Goal: Task Accomplishment & Management: Use online tool/utility

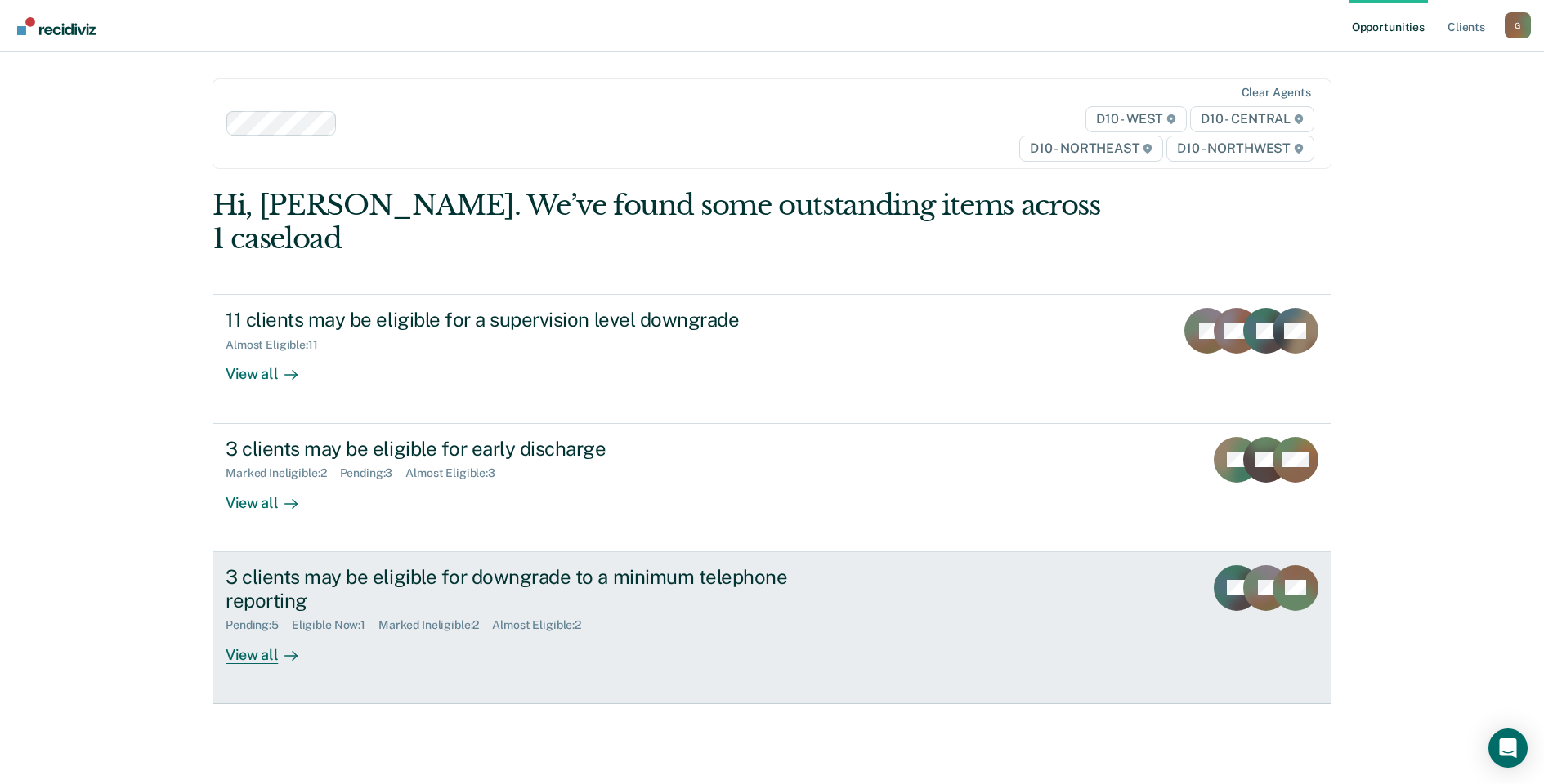
click at [690, 611] on div "3 clients may be eligible for downgrade to a minimum telephone reporting Pendin…" at bounding box center [531, 615] width 613 height 99
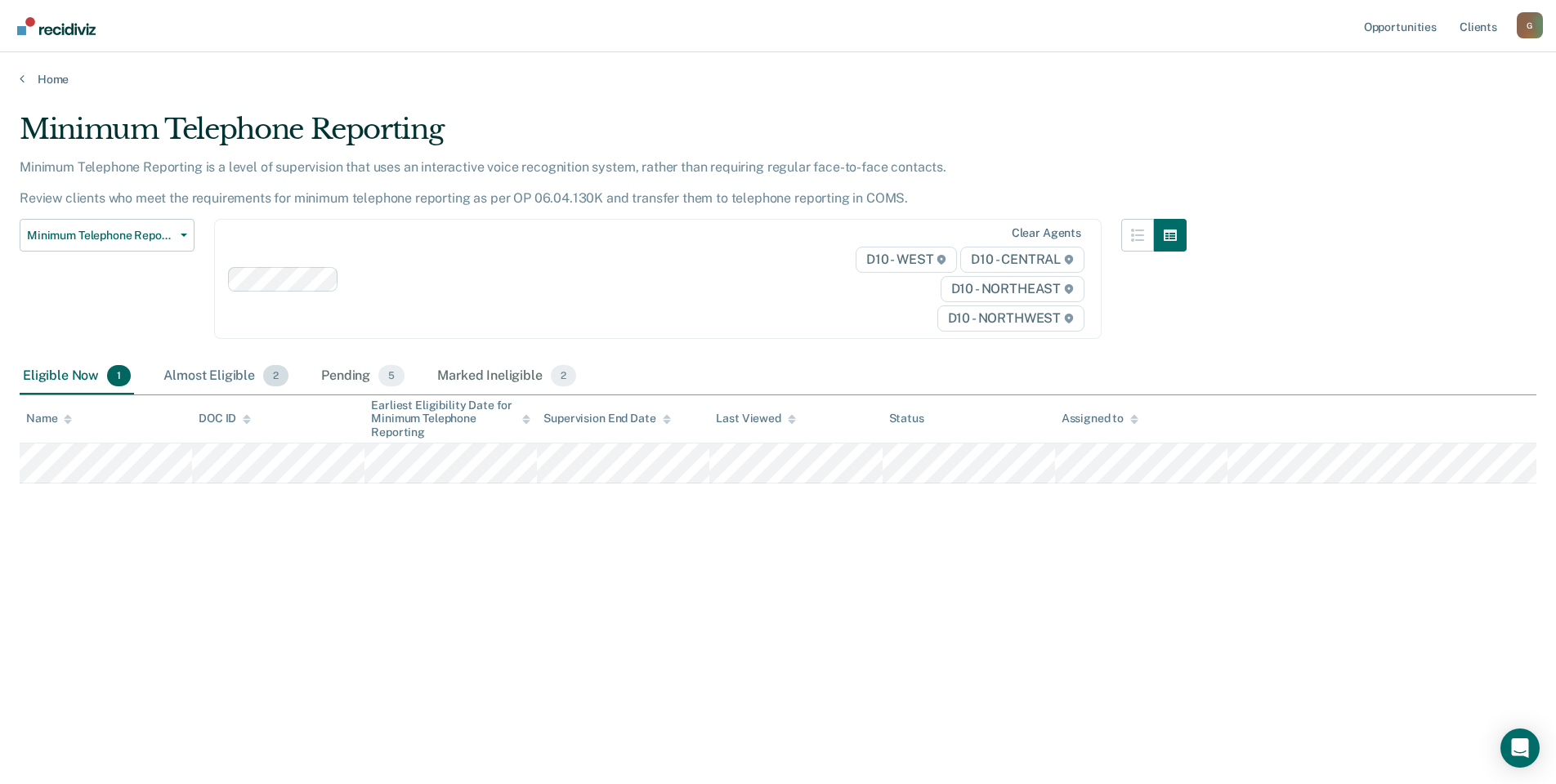
click at [203, 377] on div "Almost Eligible 2" at bounding box center [225, 376] width 132 height 36
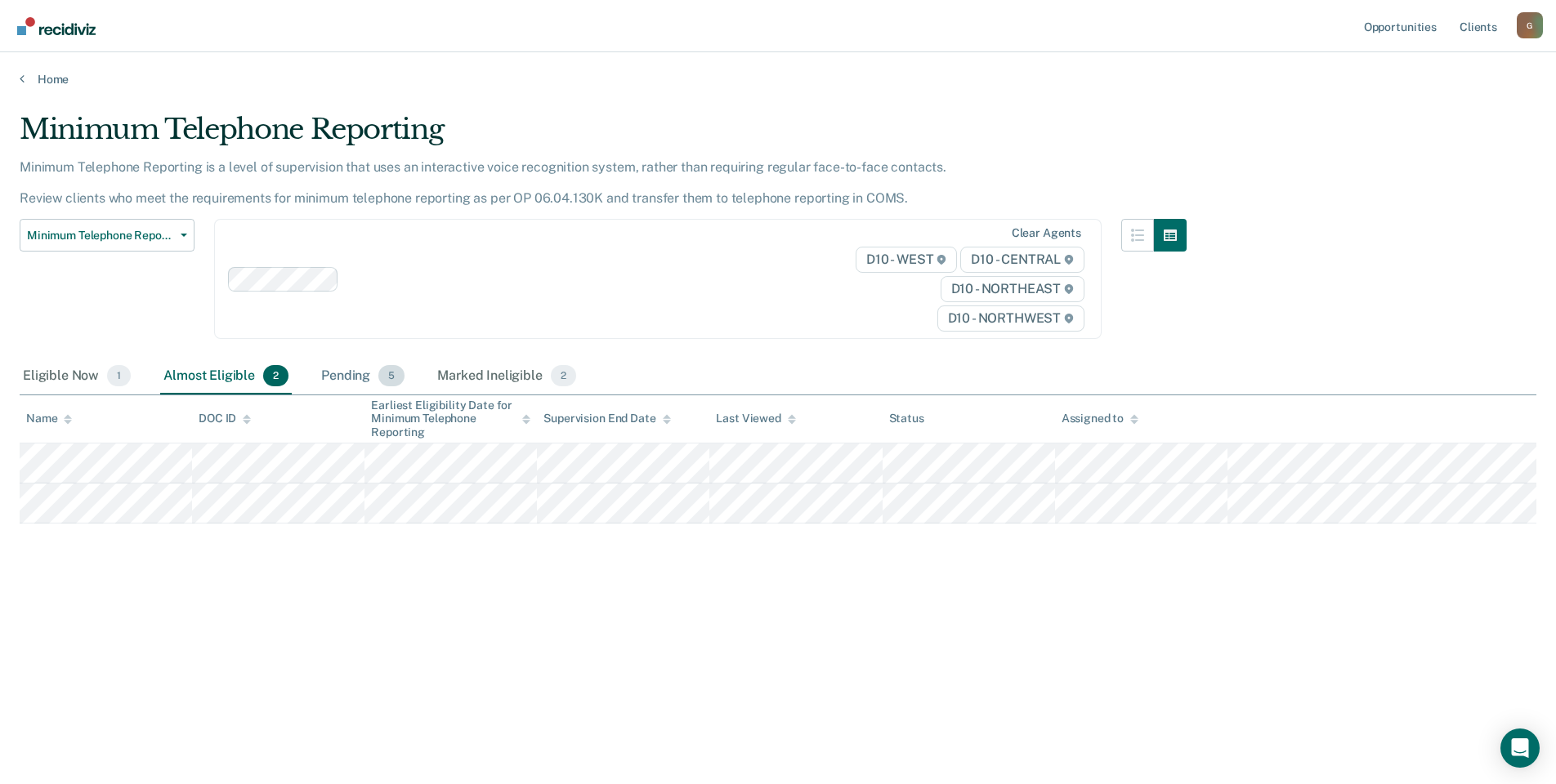
click at [347, 371] on div "Pending 5" at bounding box center [362, 376] width 90 height 36
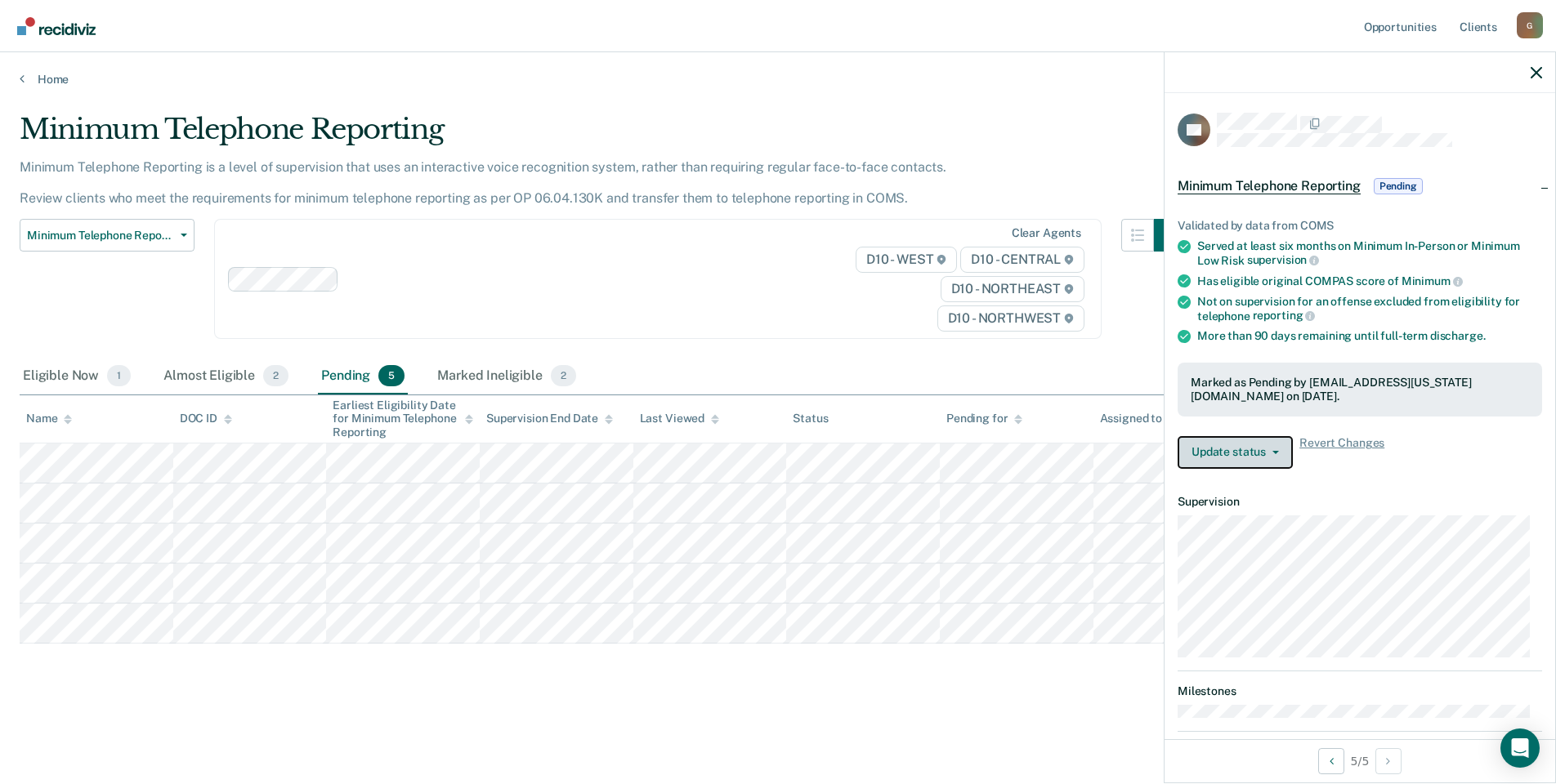
click at [1266, 457] on button "Update status" at bounding box center [1235, 452] width 115 height 33
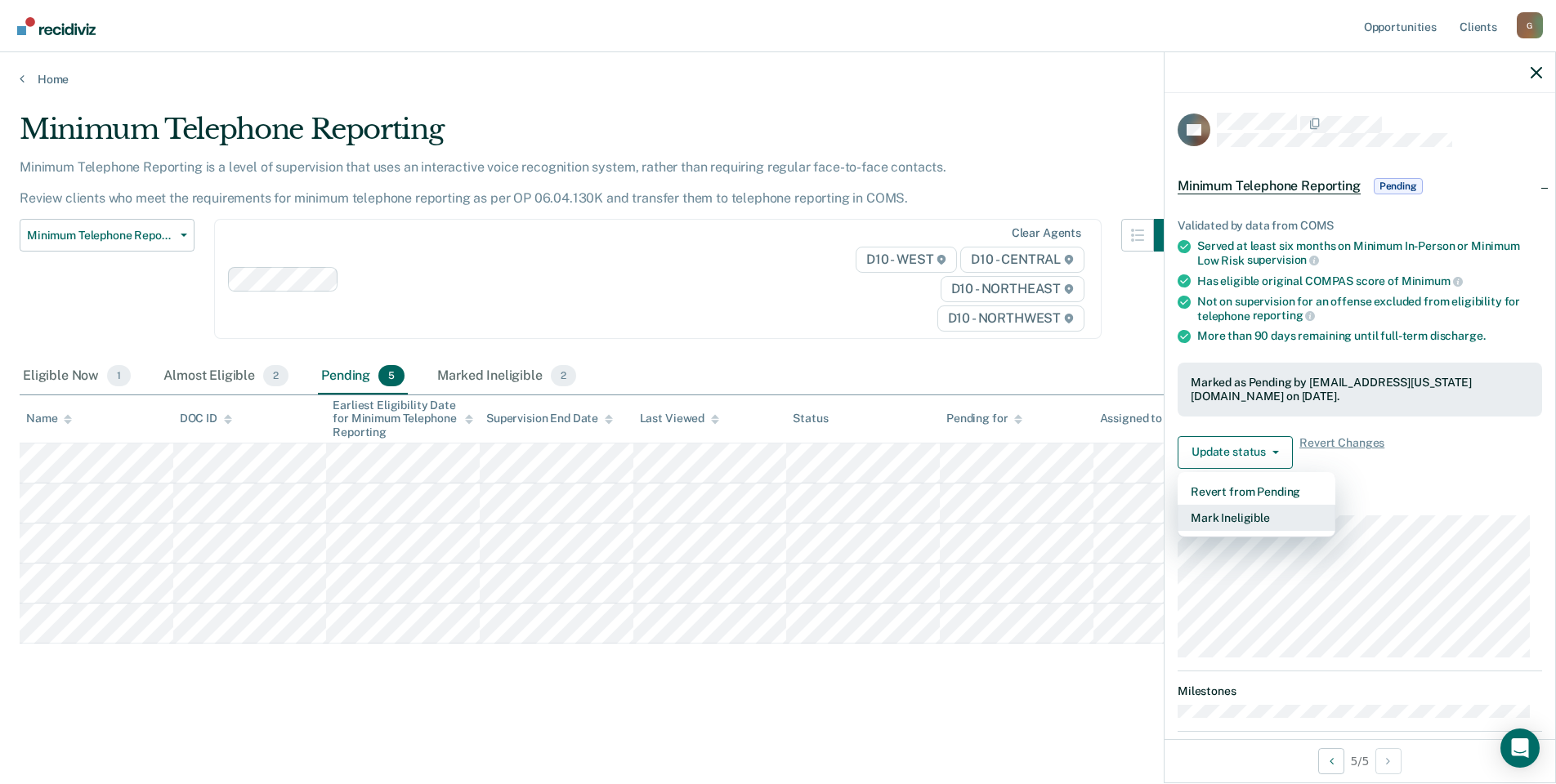
click at [1256, 524] on button "Mark Ineligible" at bounding box center [1256, 518] width 158 height 26
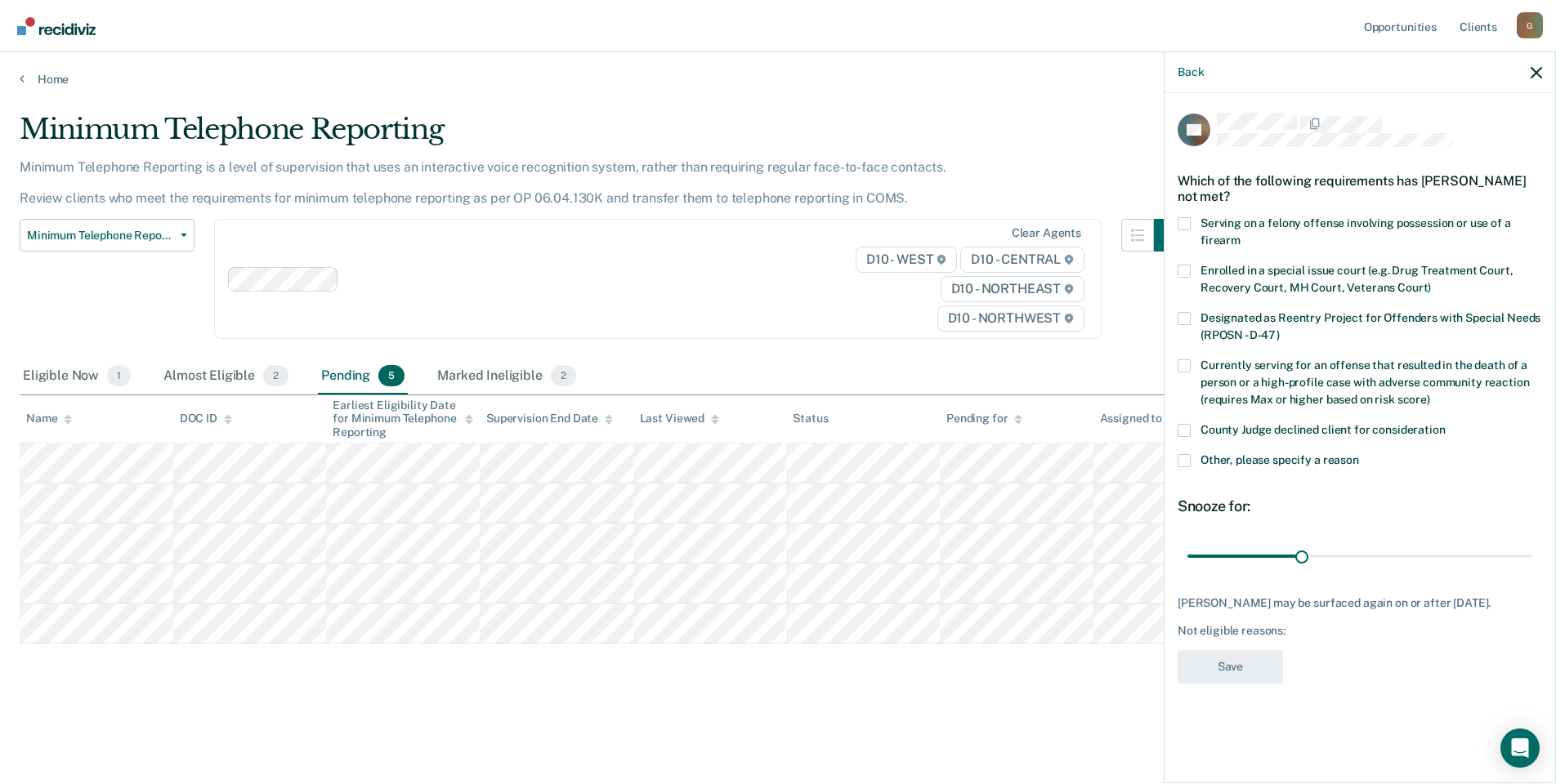
click at [1189, 464] on span at bounding box center [1184, 460] width 13 height 13
click at [1359, 455] on input "Other, please specify a reason" at bounding box center [1359, 455] width 0 height 0
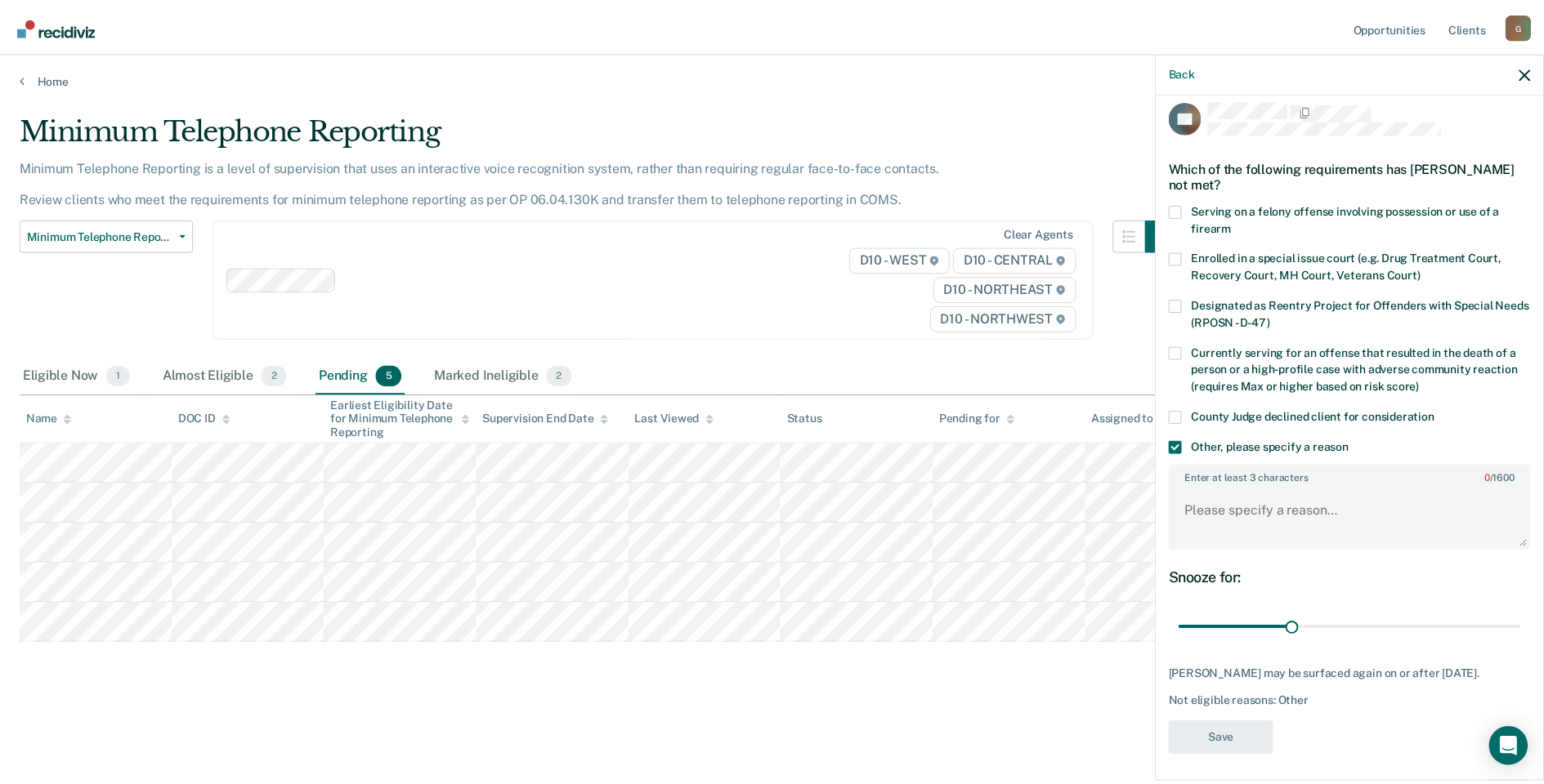
scroll to position [17, 0]
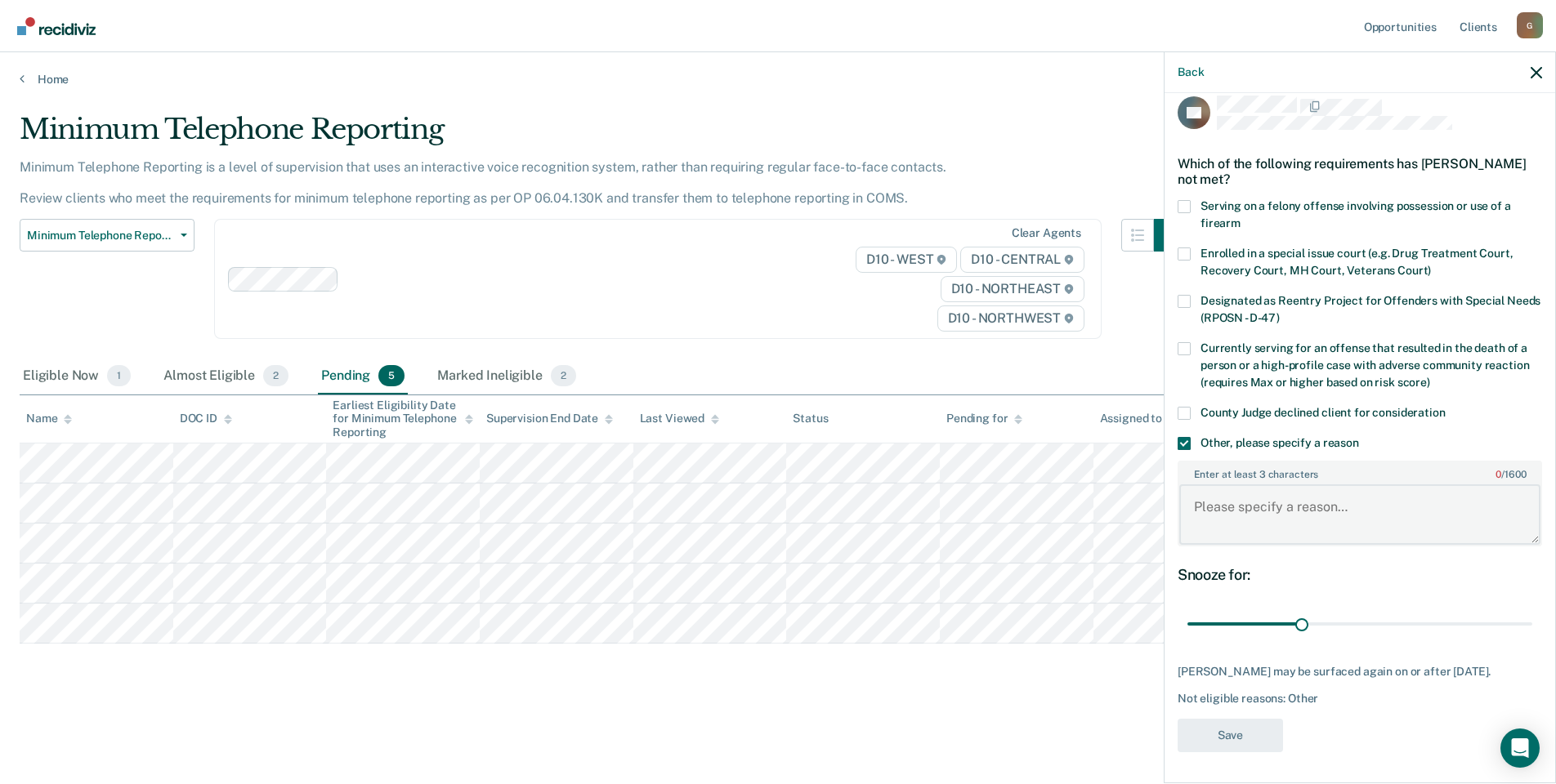
click at [1324, 515] on textarea "Enter at least 3 characters 0 / 1600" at bounding box center [1360, 514] width 361 height 61
type textarea "Pending violation"
click at [1247, 731] on button "Save" at bounding box center [1230, 735] width 105 height 34
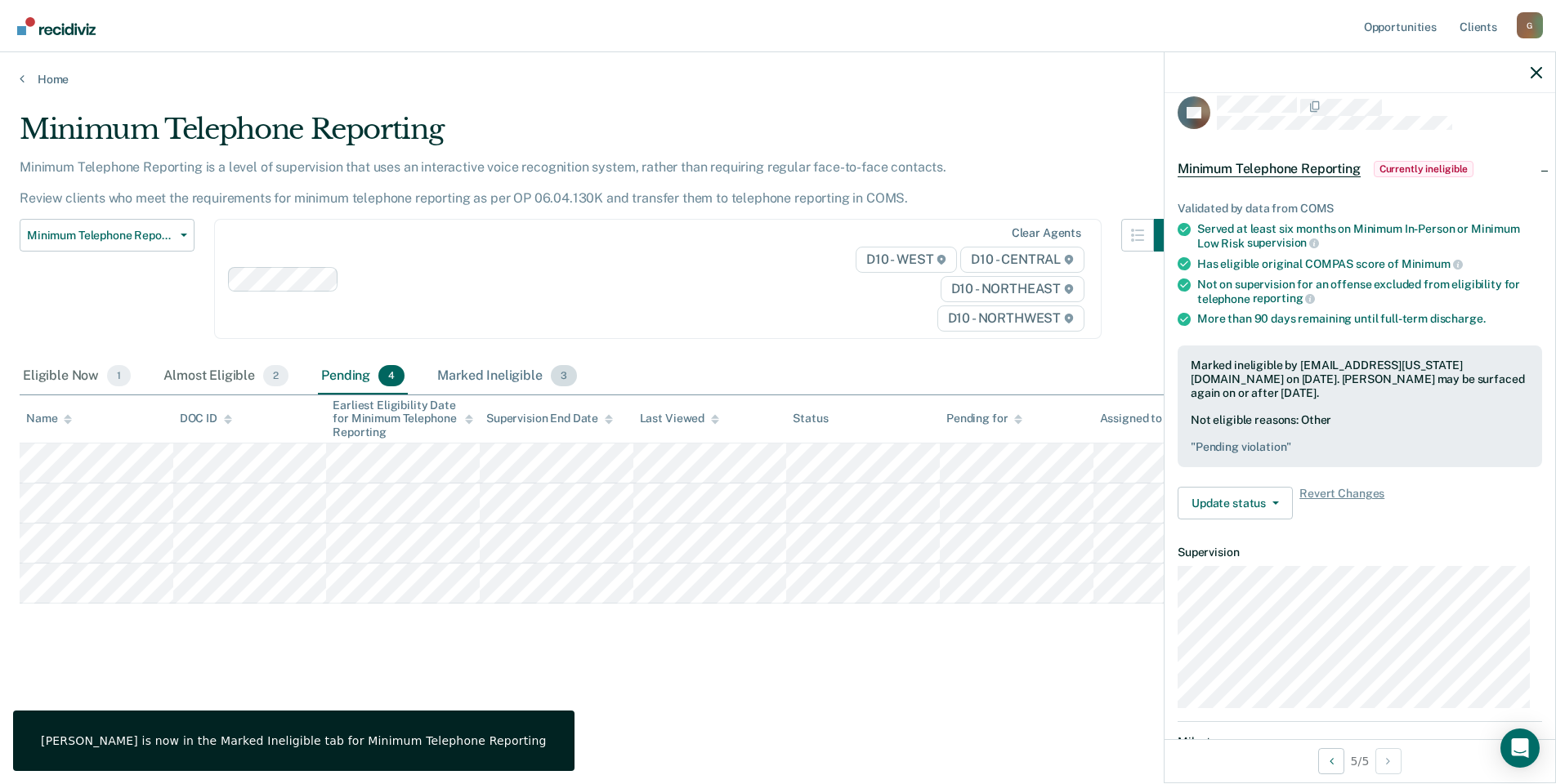
click at [502, 375] on div "Marked Ineligible 3" at bounding box center [506, 376] width 146 height 36
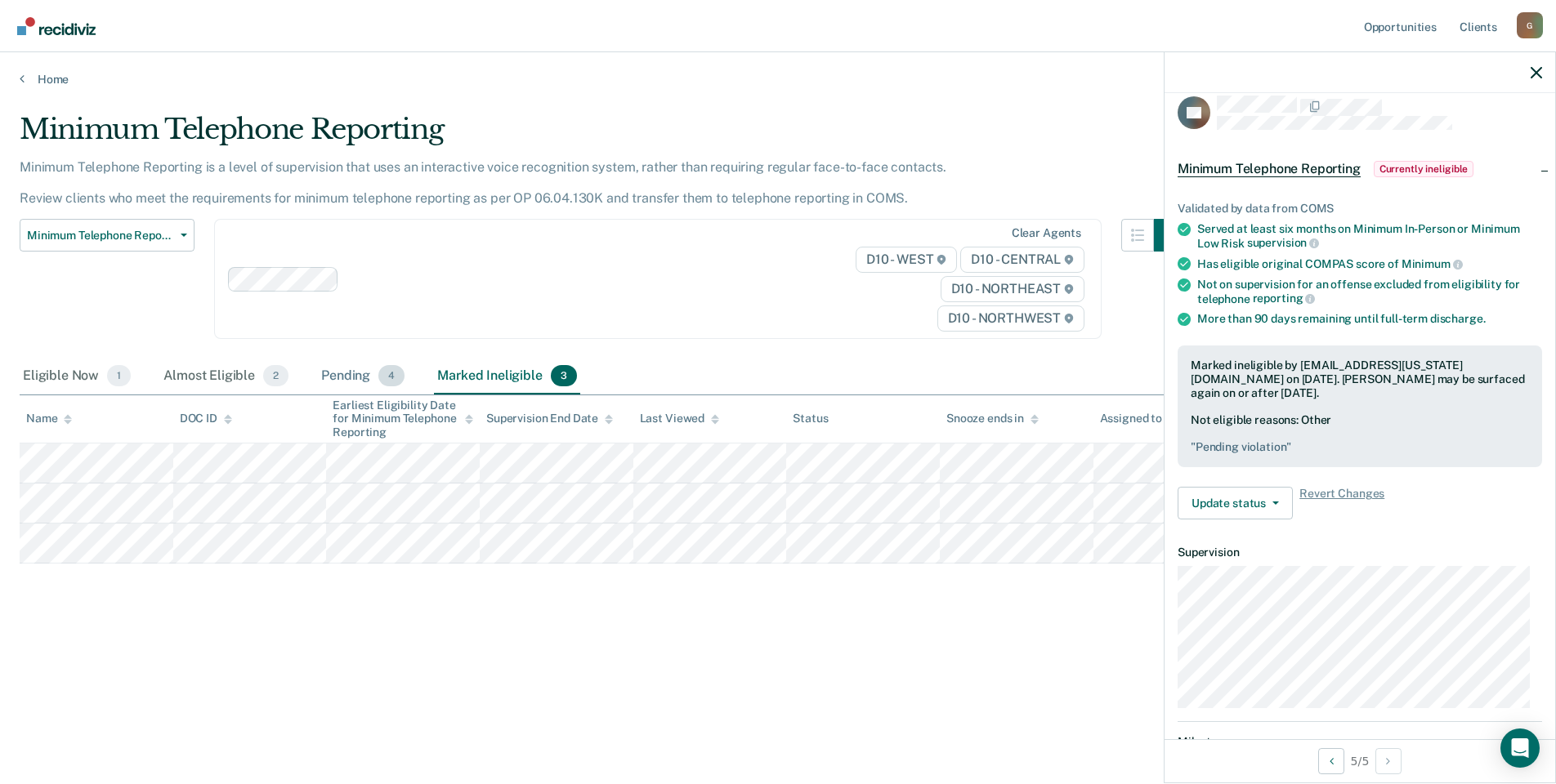
click at [336, 378] on div "Pending 4" at bounding box center [362, 376] width 90 height 36
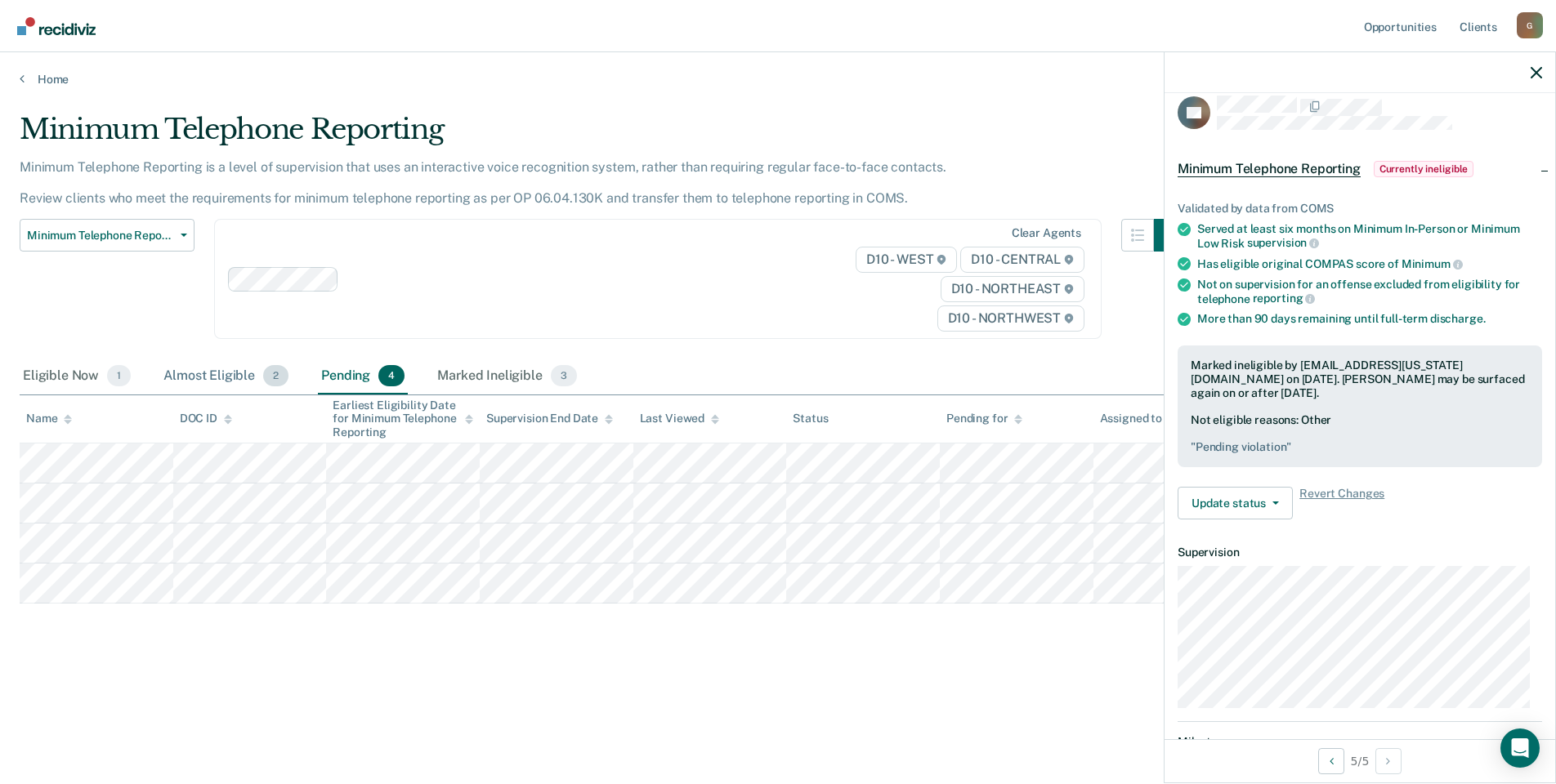
click at [212, 377] on div "Almost Eligible 2" at bounding box center [225, 376] width 132 height 36
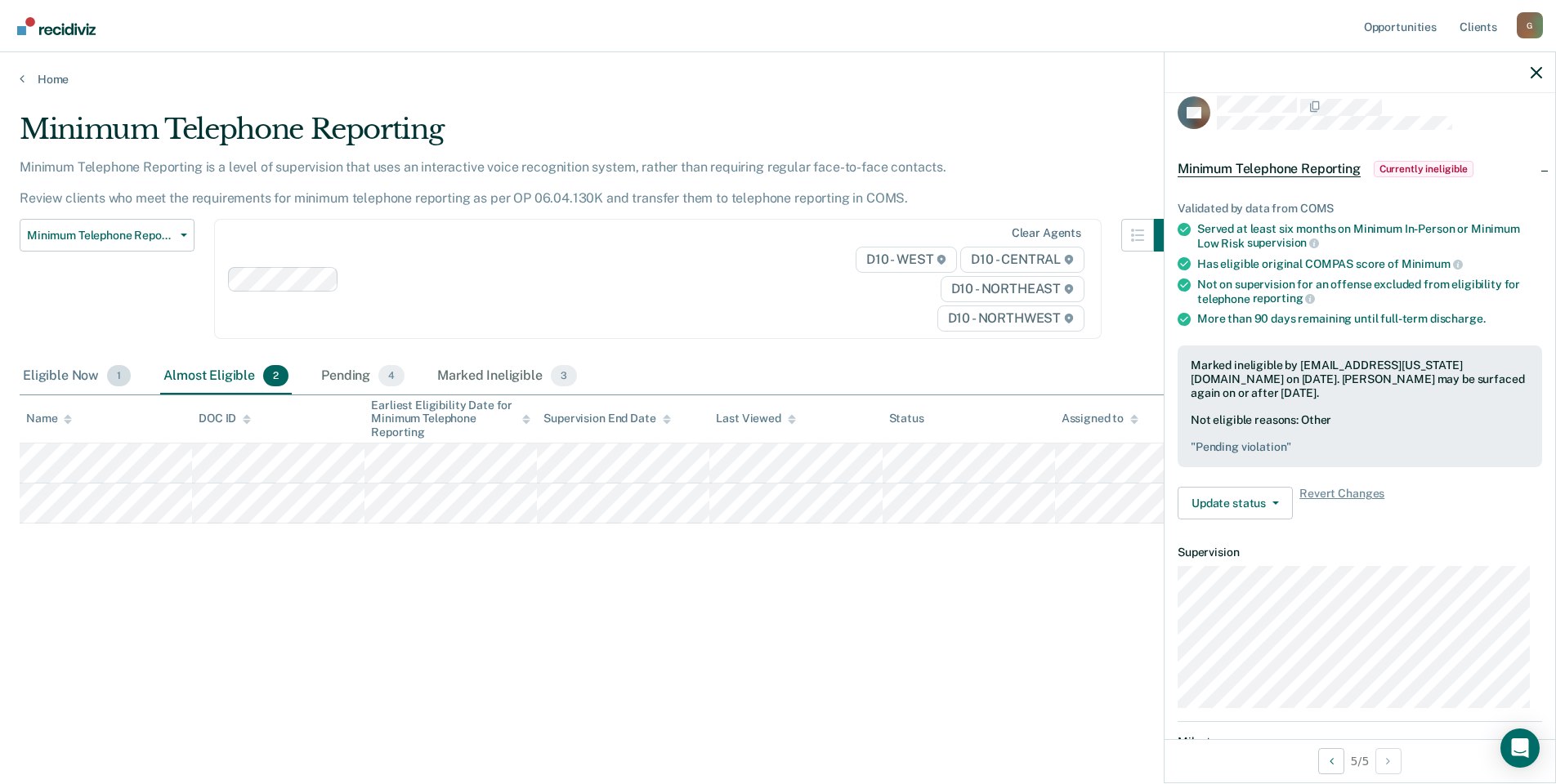
click at [49, 383] on div "Eligible Now 1" at bounding box center [76, 376] width 114 height 36
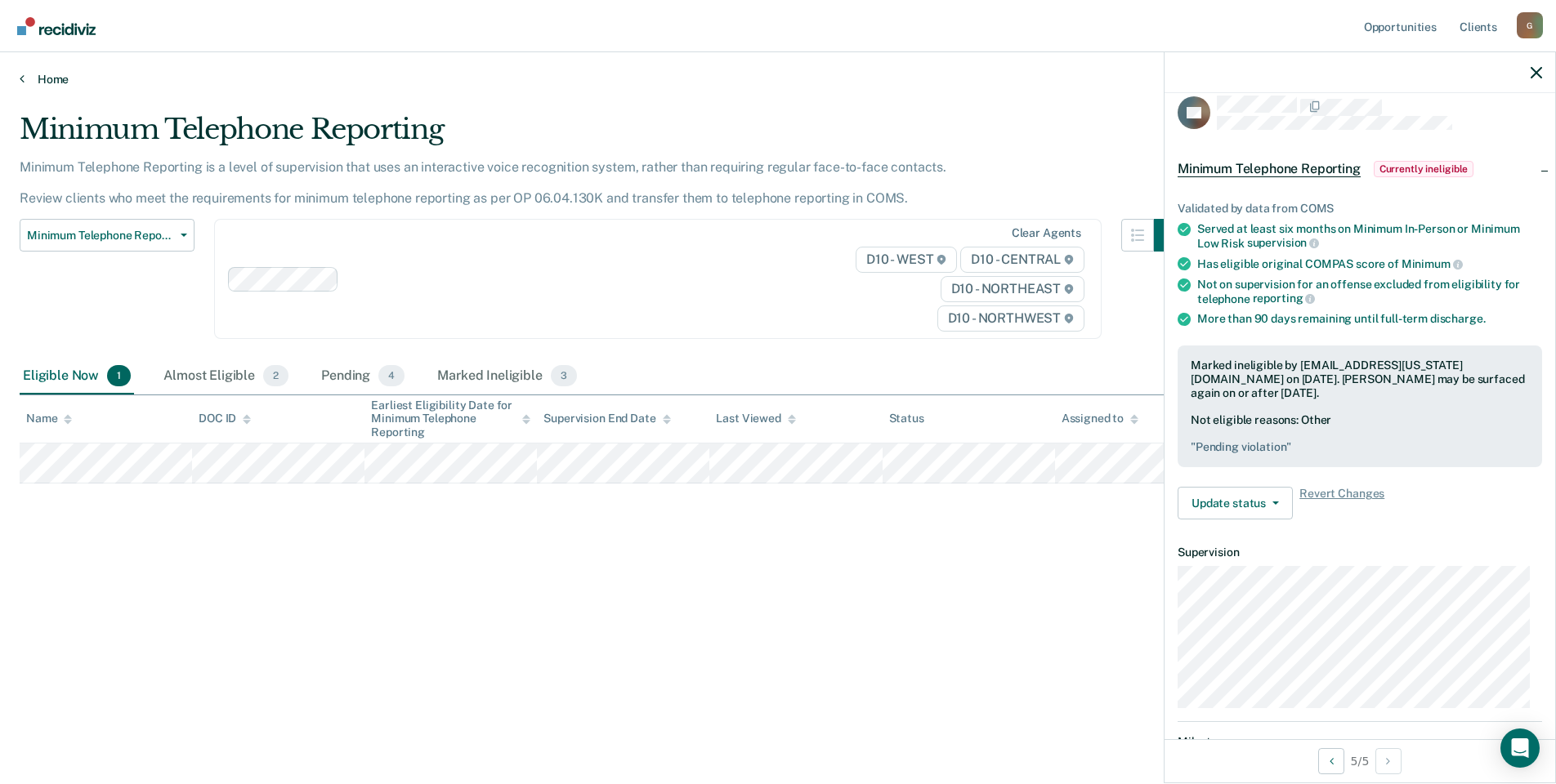
click at [49, 78] on link "Home" at bounding box center [778, 78] width 1516 height 15
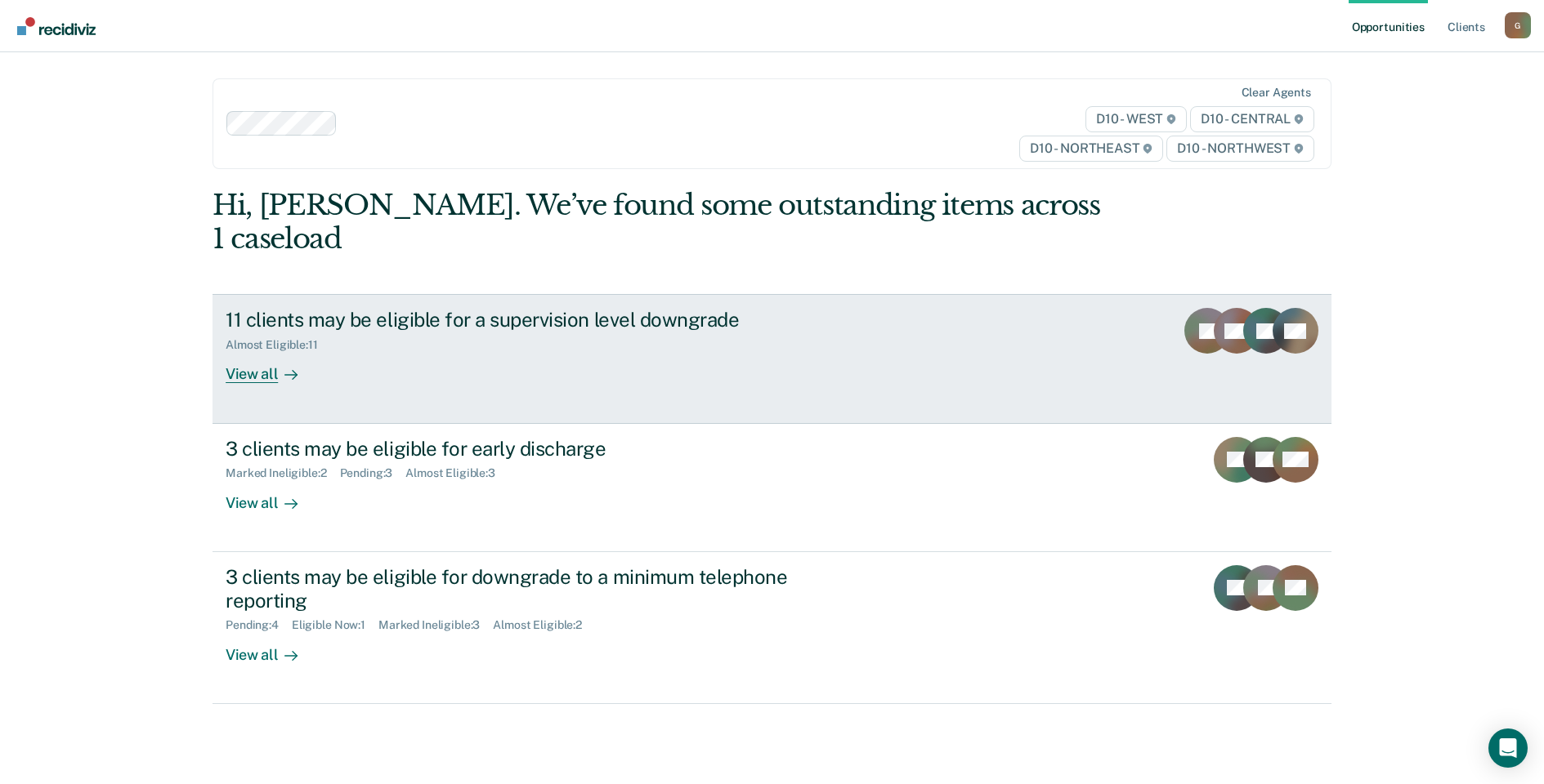
click at [448, 308] on div "11 clients may be eligible for a supervision level downgrade" at bounding box center [512, 320] width 574 height 24
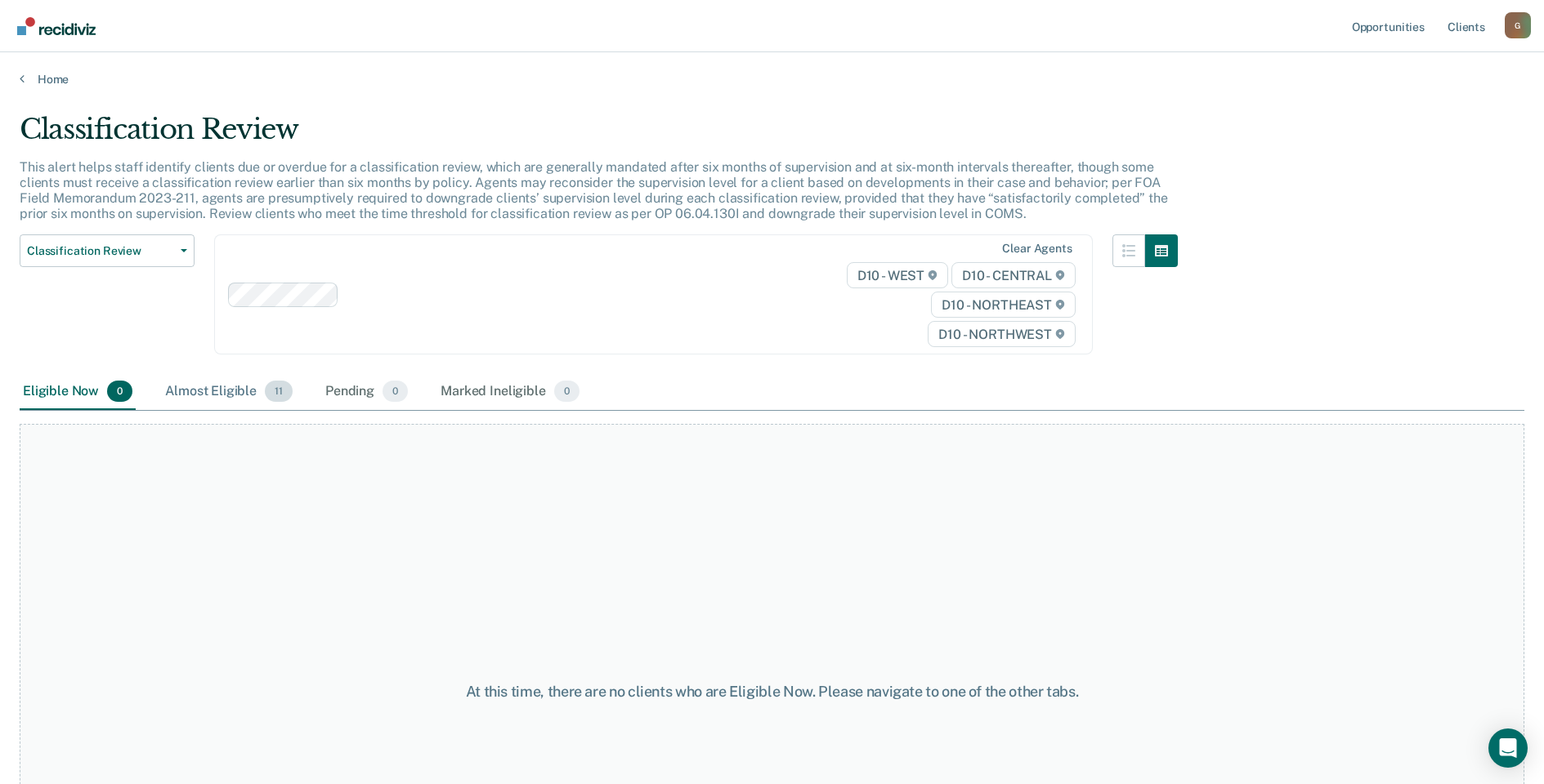
click at [233, 399] on div "Almost Eligible 11" at bounding box center [228, 392] width 134 height 36
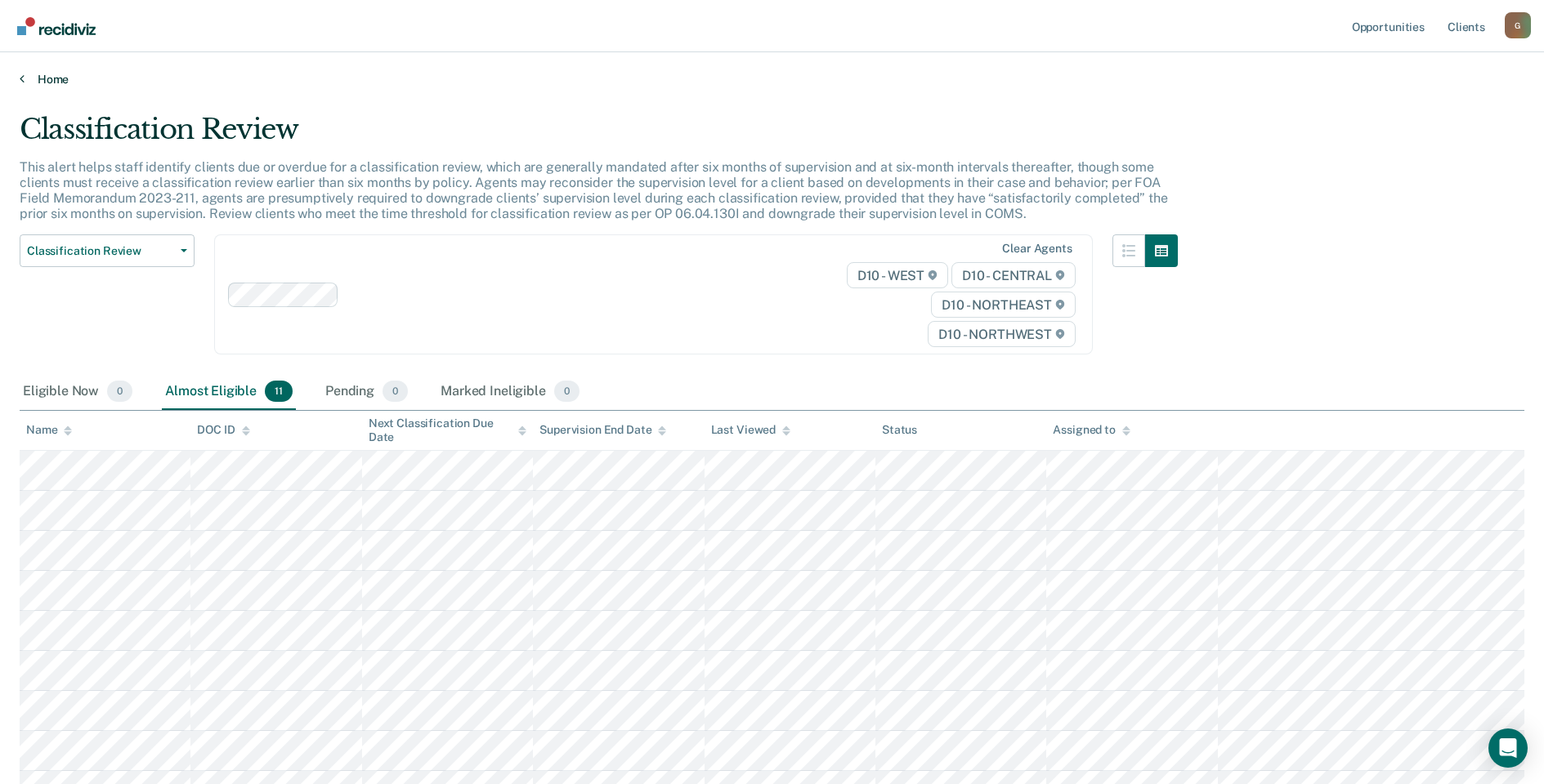
click at [63, 80] on link "Home" at bounding box center [772, 78] width 1504 height 15
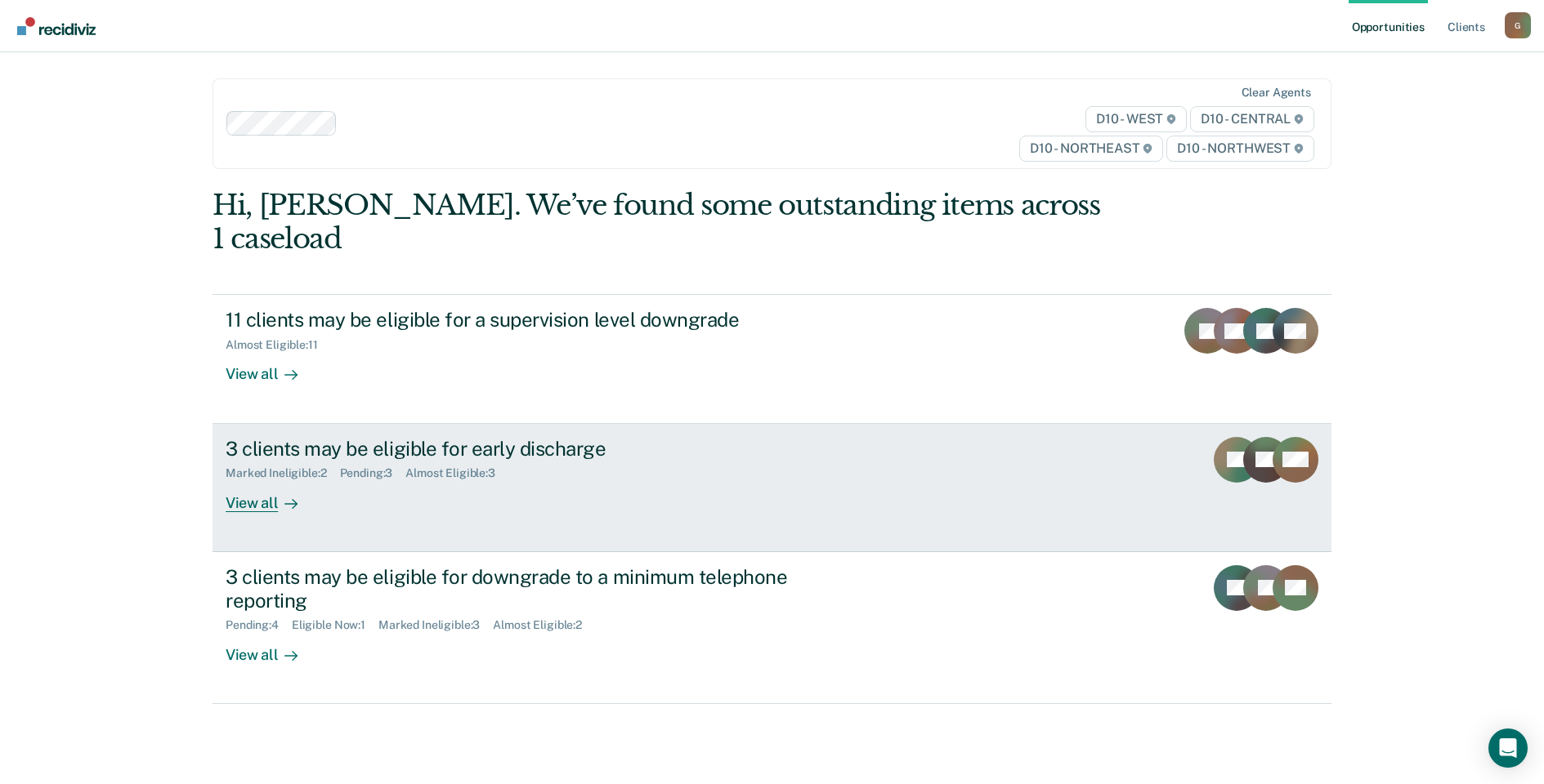
click at [622, 459] on div "Marked Ineligible : 2 Pending : 3 Almost Eligible : 3" at bounding box center [512, 469] width 574 height 21
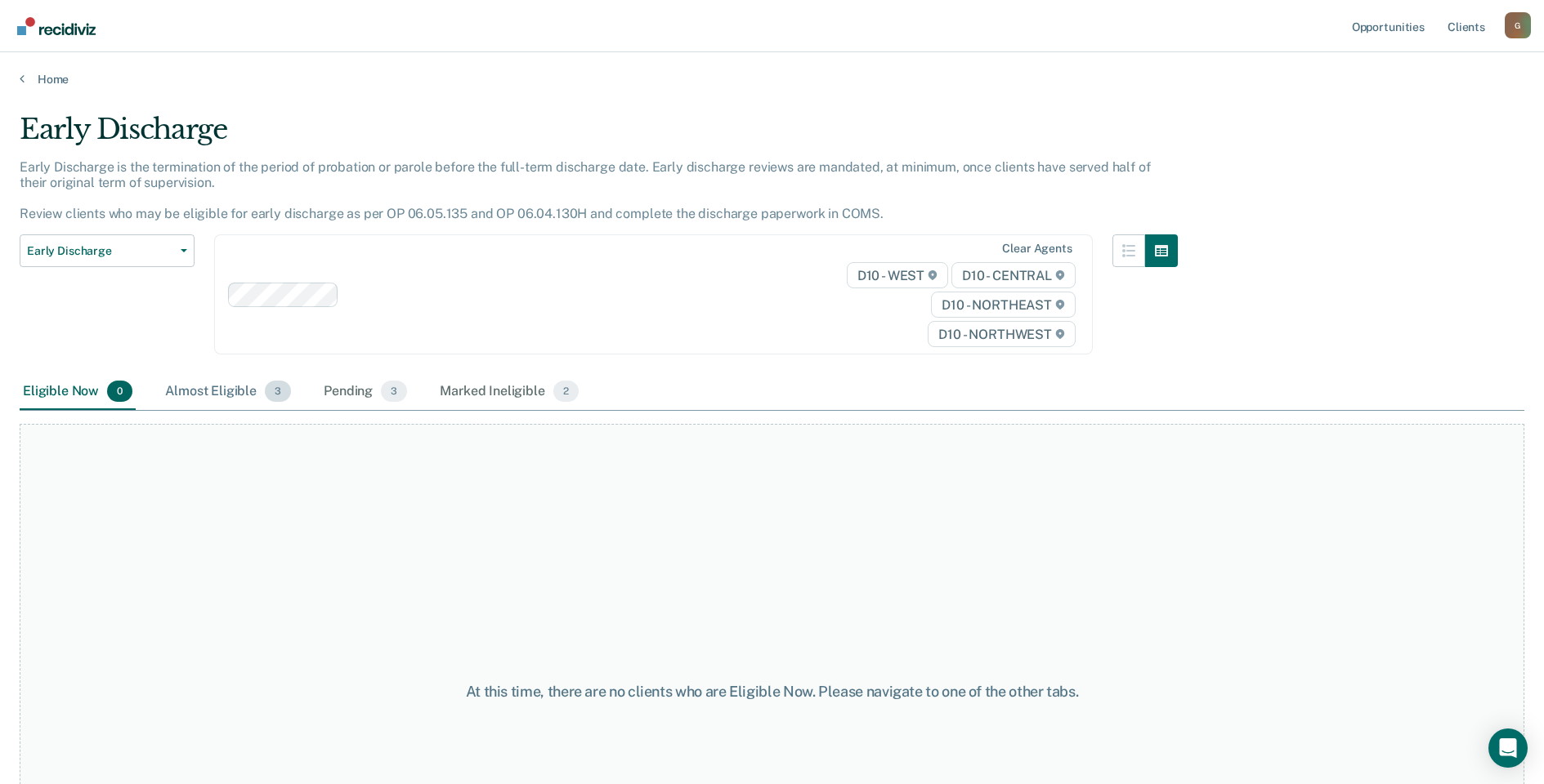
click at [213, 398] on div "Almost Eligible 3" at bounding box center [227, 392] width 132 height 36
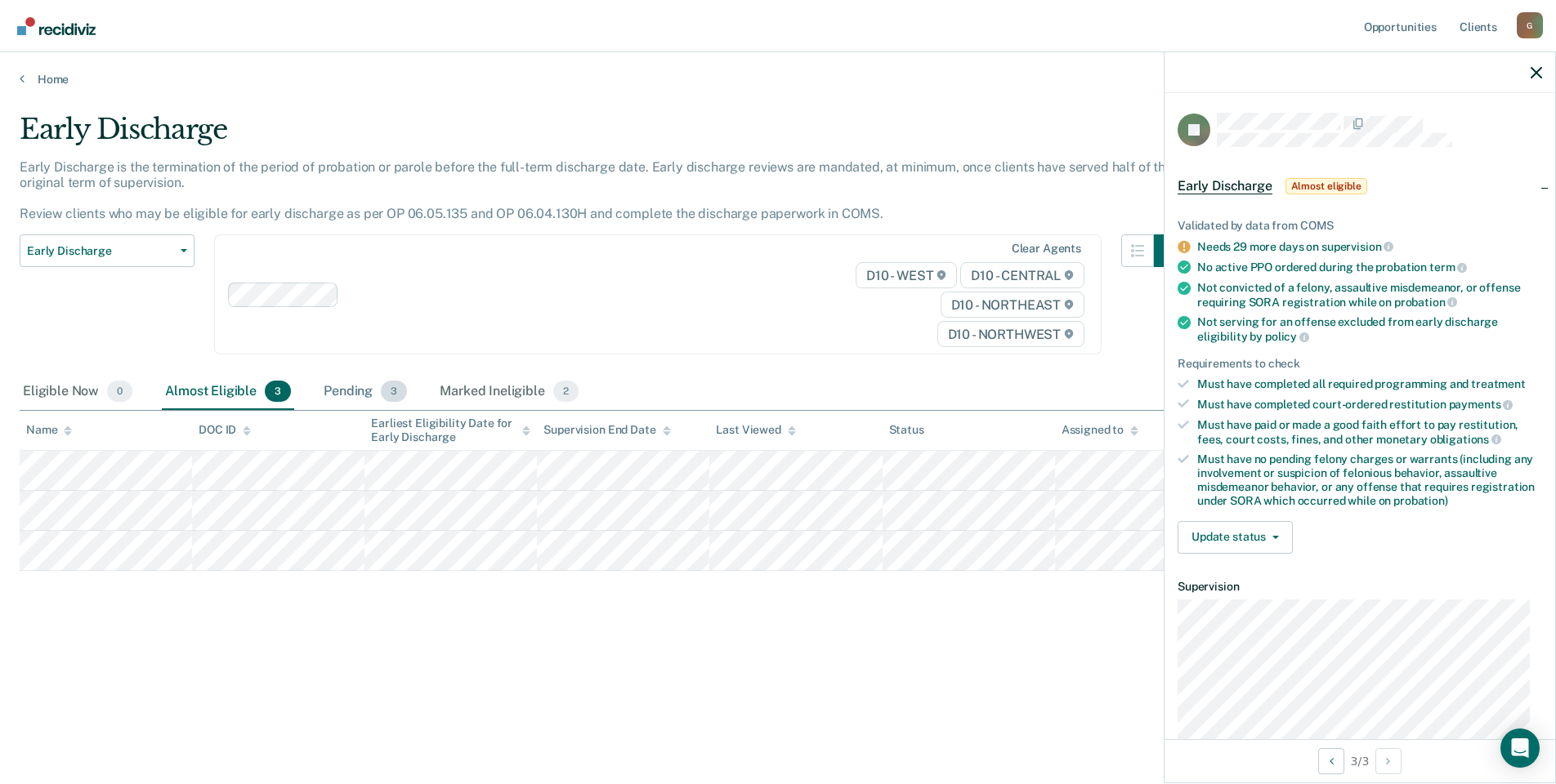
click at [353, 396] on div "Pending 3" at bounding box center [365, 392] width 90 height 36
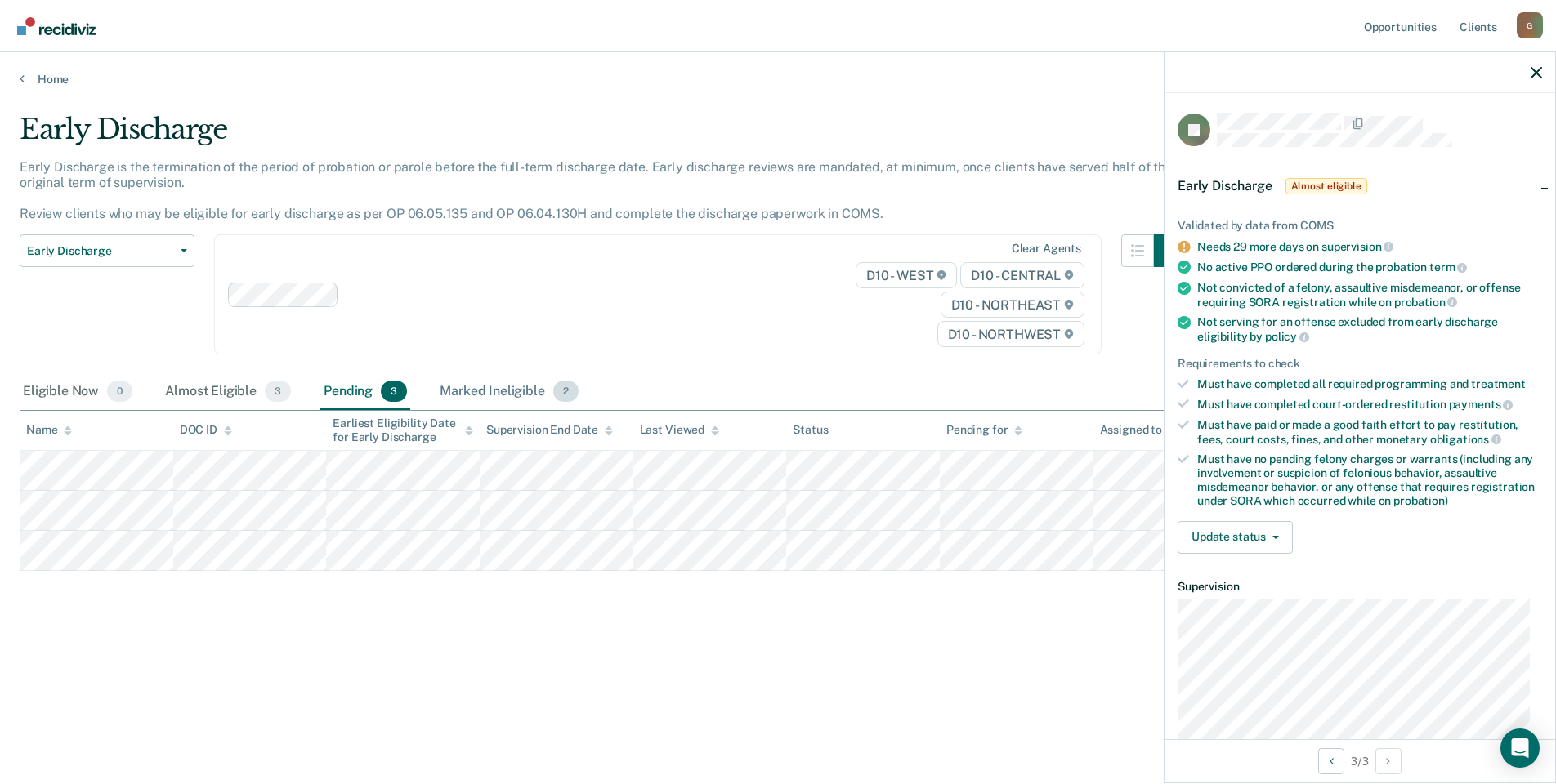
click at [476, 384] on div "Marked Ineligible 2" at bounding box center [508, 392] width 145 height 36
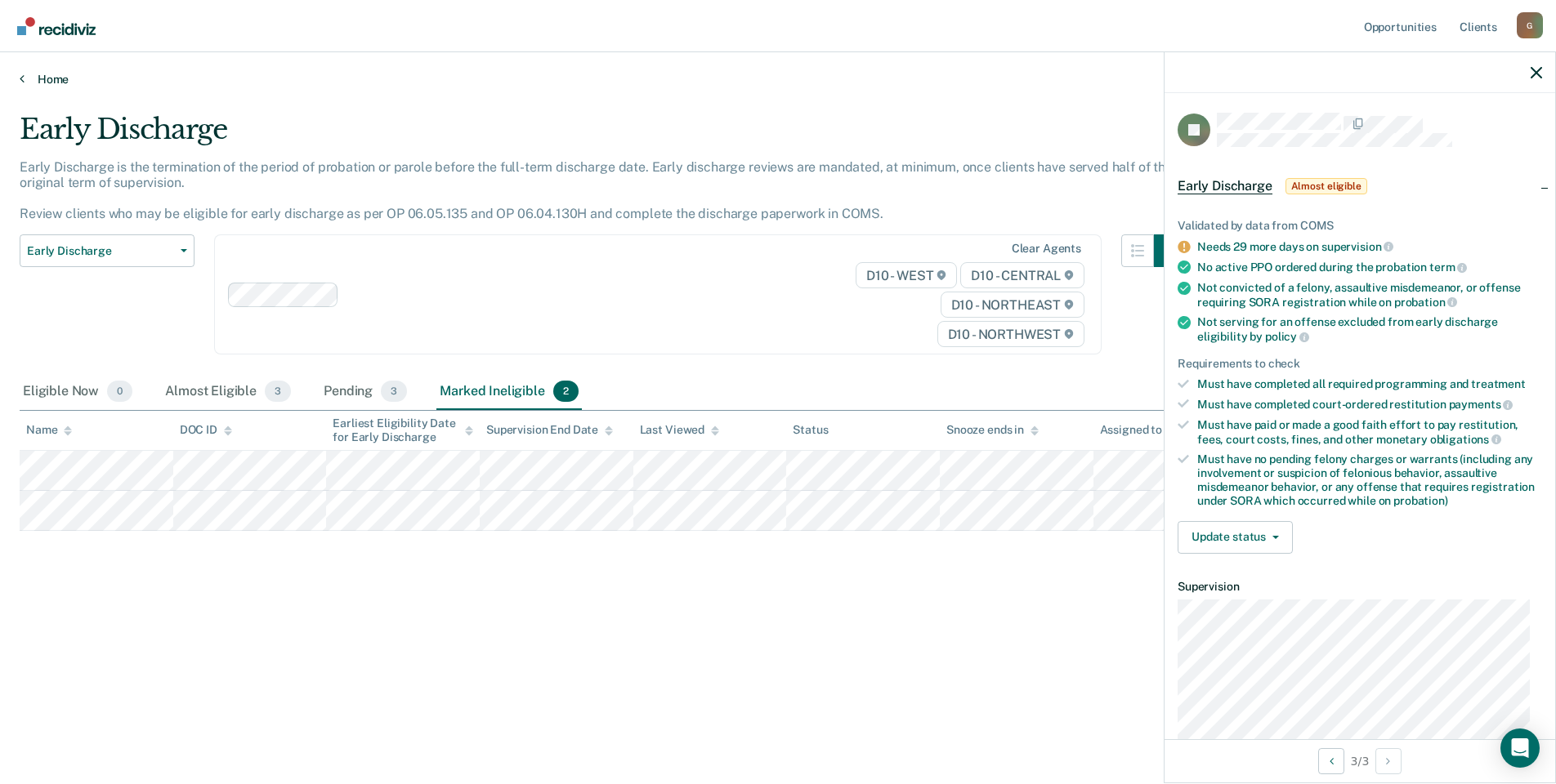
click at [43, 85] on link "Home" at bounding box center [778, 78] width 1516 height 15
